Goal: Task Accomplishment & Management: Complete application form

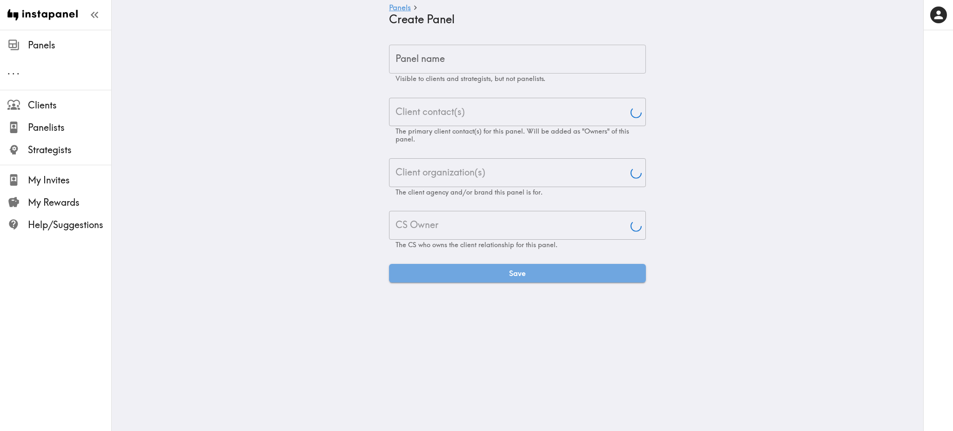
click at [457, 54] on input "Panel name" at bounding box center [517, 59] width 257 height 29
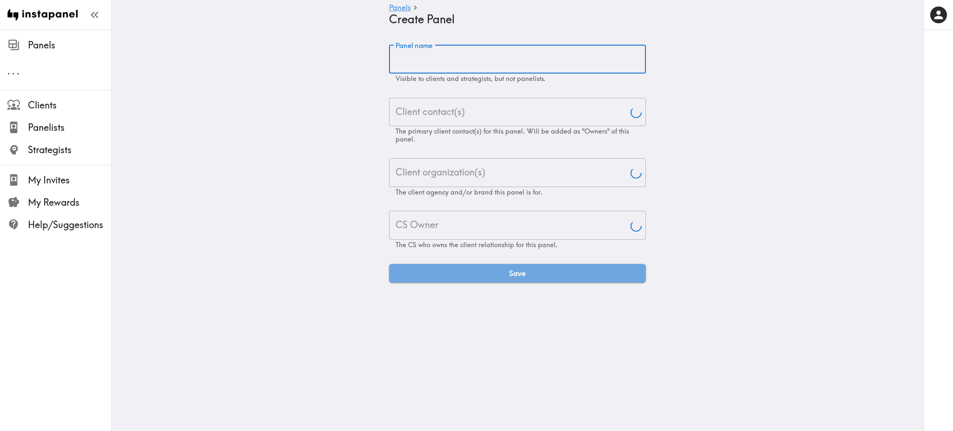
paste input "[US_STATE] Resident Impaired Driving Ethnography"
type input "[US_STATE] Resident Impaired Driving Ethnography"
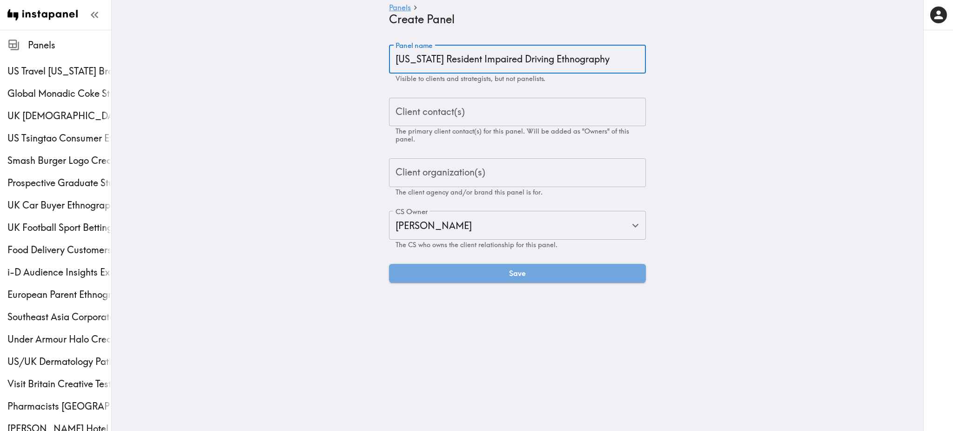
type input "[PERSON_NAME]"
click at [457, 54] on input "[US_STATE] Resident Impaired Driving Ethnography" at bounding box center [517, 59] width 257 height 29
click at [523, 54] on input "[US_STATE] Resident Impaired Driving Ethnography" at bounding box center [517, 59] width 257 height 29
click at [390, 60] on input "[US_STATE] Resident Impaired Driving Part 2 Ethnography" at bounding box center [517, 59] width 257 height 29
click at [580, 55] on input "Part 2: [US_STATE] Resident Impaired Driving Part 2 Ethnography" at bounding box center [517, 59] width 257 height 29
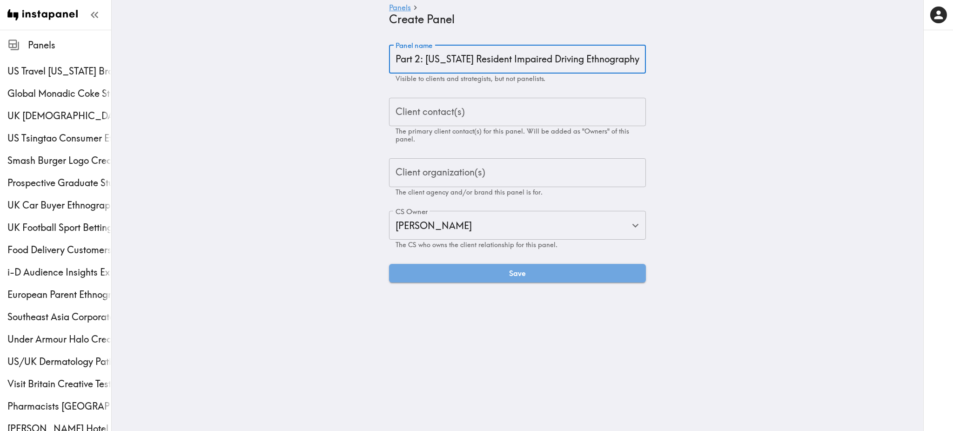
type input "Part 2: [US_STATE] Resident Impaired Driving Ethnography"
click at [477, 108] on input "Client contact(s)" at bounding box center [517, 112] width 248 height 20
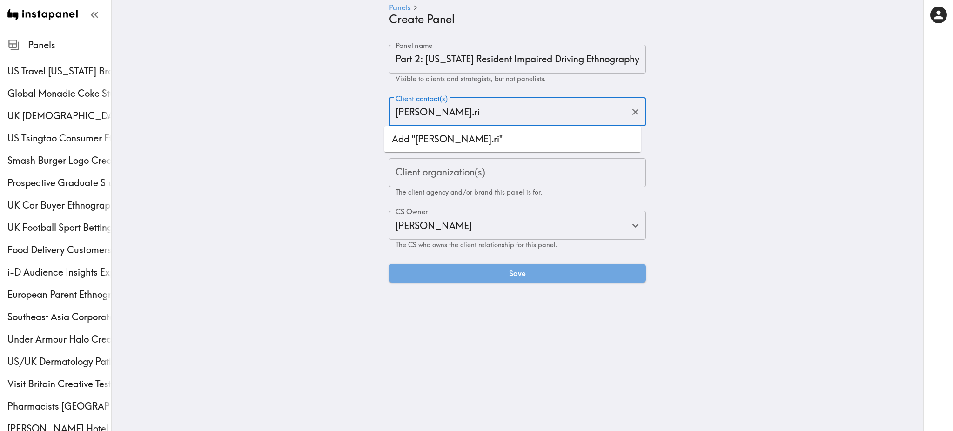
type input "[PERSON_NAME].r"
click at [491, 147] on li "[EMAIL_ADDRESS][DOMAIN_NAME]" at bounding box center [512, 139] width 257 height 19
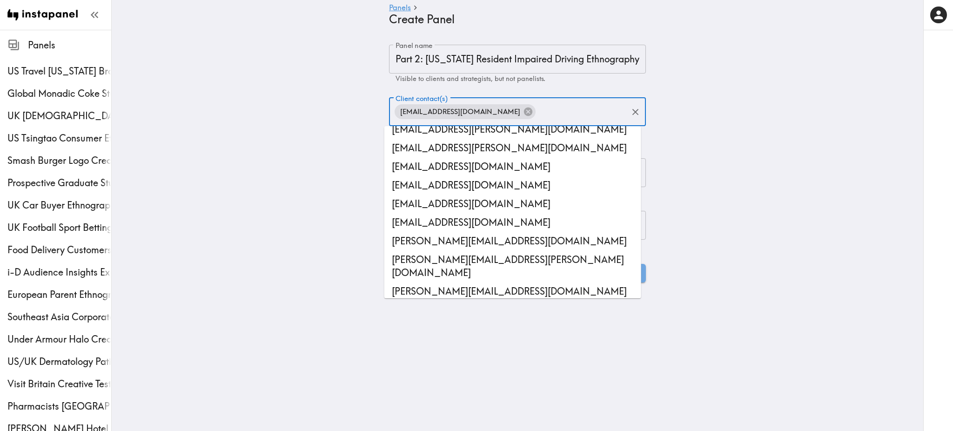
scroll to position [30942, 0]
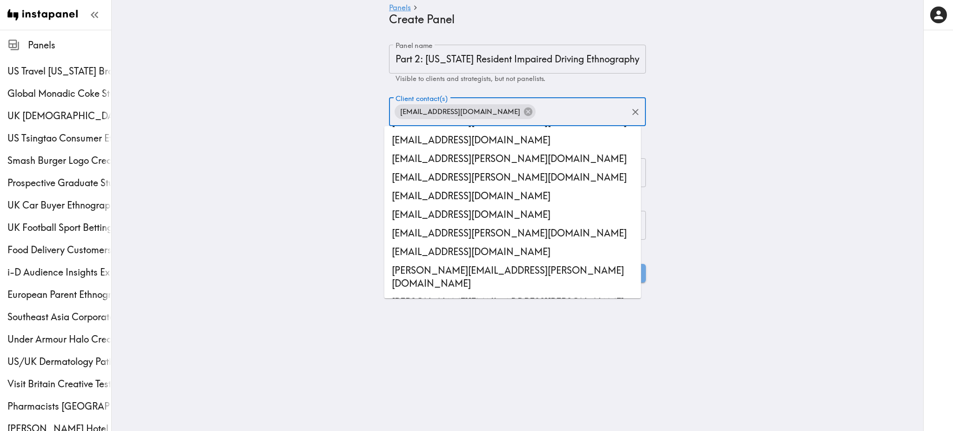
click at [643, 155] on div "Panel name Part 2: [US_STATE] Resident Impaired Driving Ethnography Panel name …" at bounding box center [517, 164] width 279 height 238
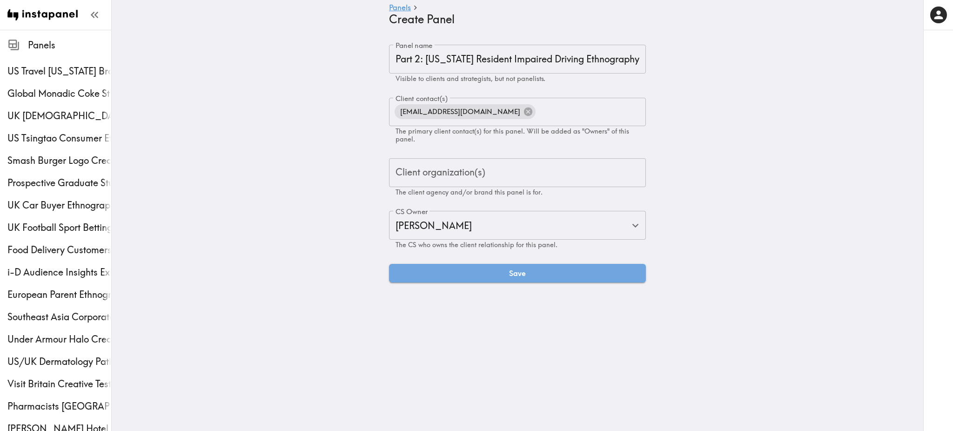
click at [474, 181] on input "Client organization(s)" at bounding box center [517, 172] width 248 height 20
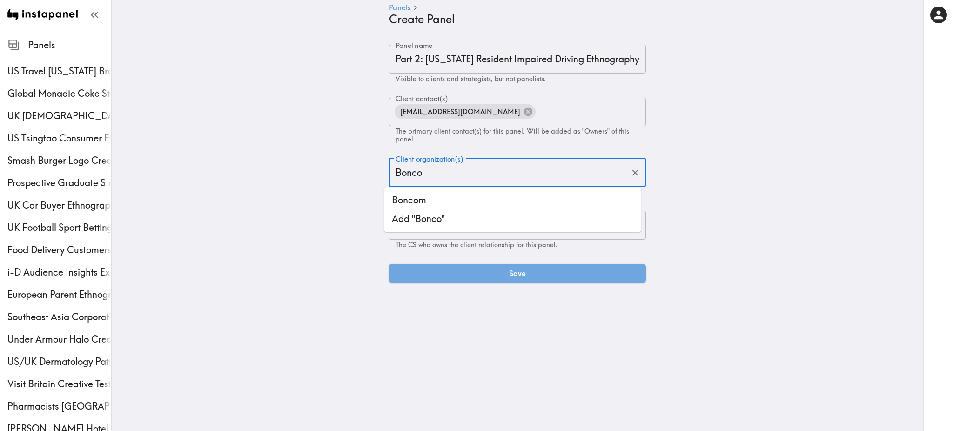
type input "Boncom"
click at [451, 197] on li "Boncom" at bounding box center [512, 200] width 257 height 19
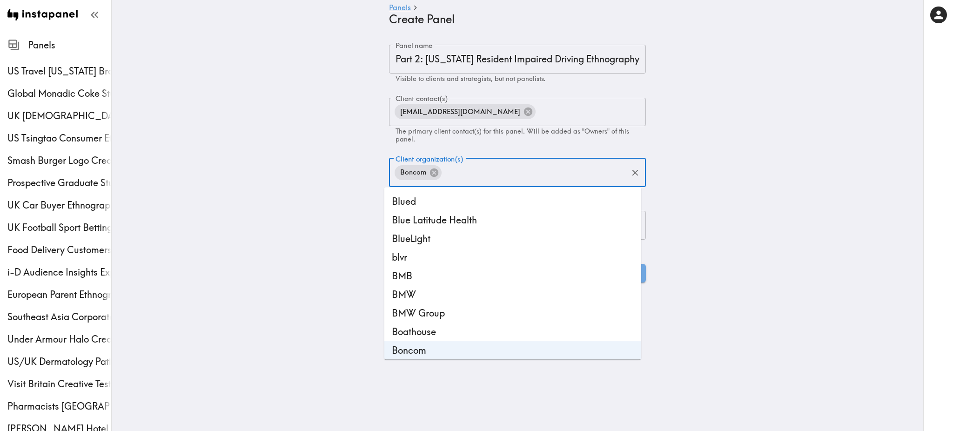
click at [693, 244] on main "Panels Create Panel Panel name Part 2: [US_STATE] Resident Impaired Driving Eth…" at bounding box center [517, 163] width 811 height 267
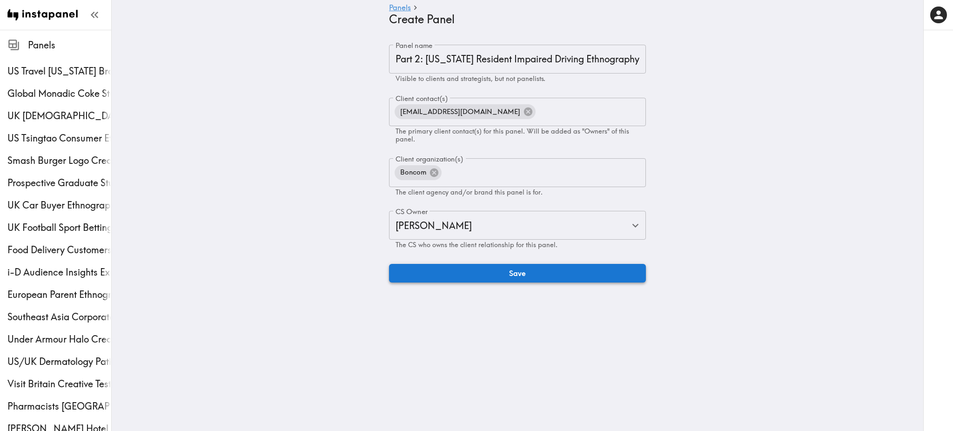
click at [563, 274] on button "Save" at bounding box center [517, 273] width 257 height 19
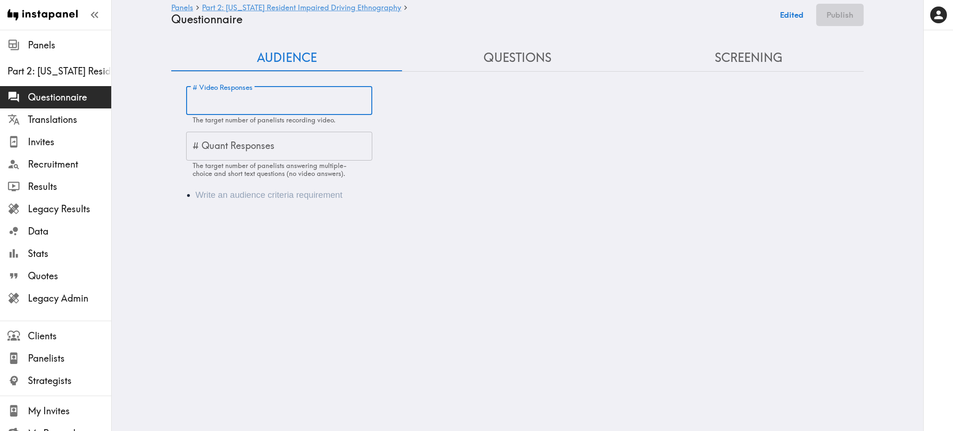
click at [224, 96] on div "# Video Responses # Video Responses The target number of panelists recording vi…" at bounding box center [279, 106] width 186 height 38
type input "30"
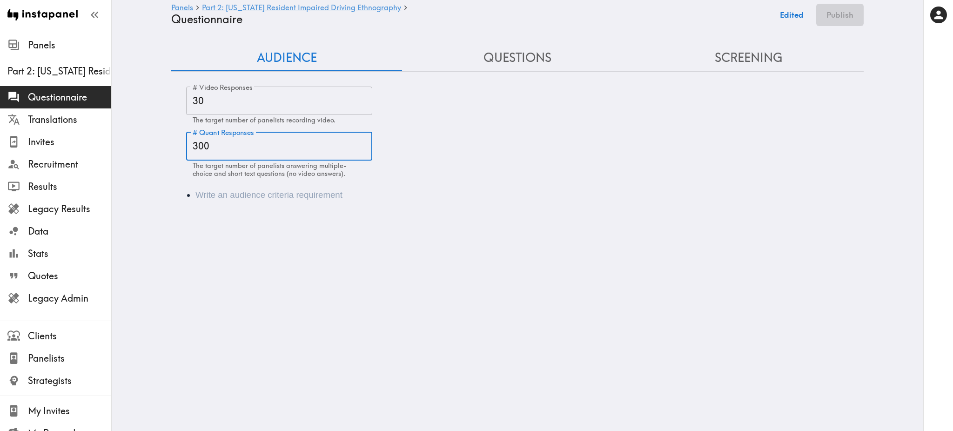
type input "300"
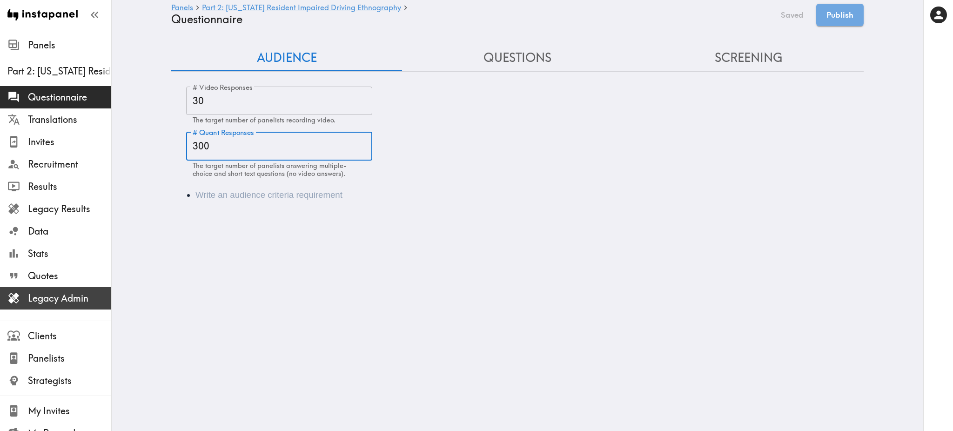
click at [62, 297] on span "Legacy Admin" at bounding box center [69, 298] width 83 height 13
